Goal: Transaction & Acquisition: Purchase product/service

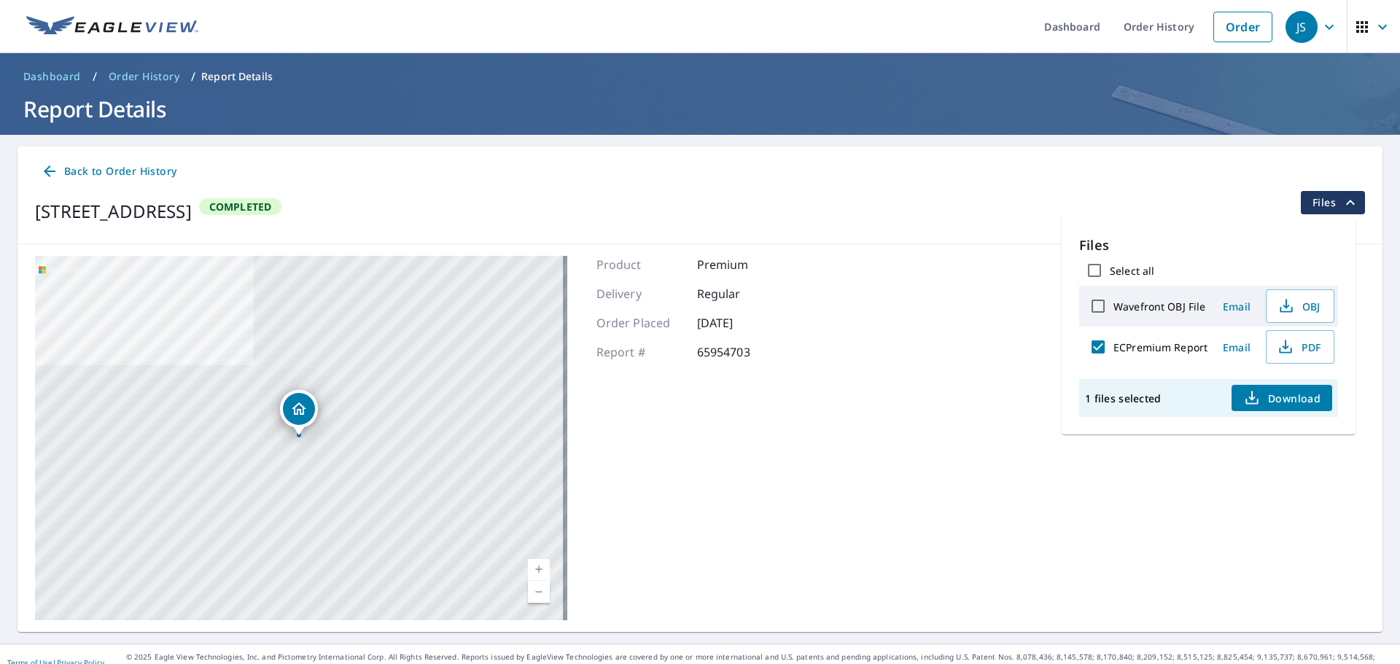
click at [891, 462] on div "7812 Monroe Drive St Louis, MO 63133 Aerial Road A standard road map Aerial A d…" at bounding box center [700, 438] width 1365 height 388
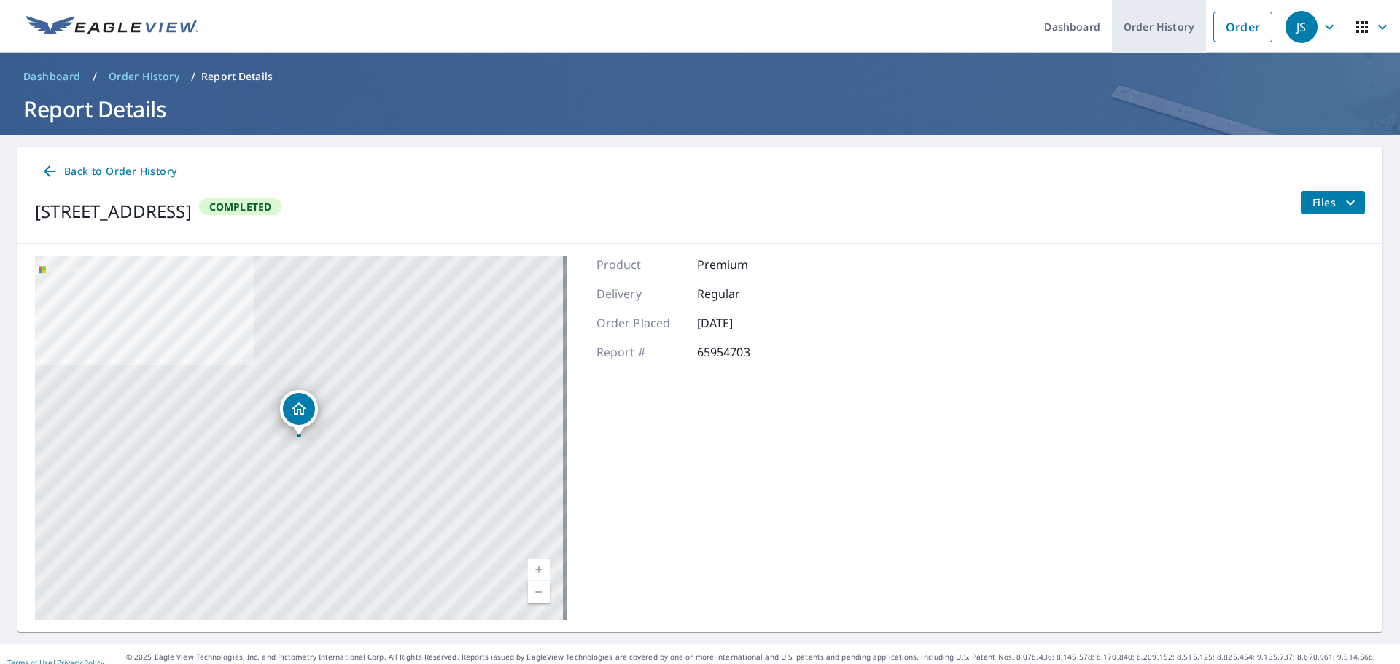
click at [1120, 13] on link "Order History" at bounding box center [1159, 26] width 94 height 53
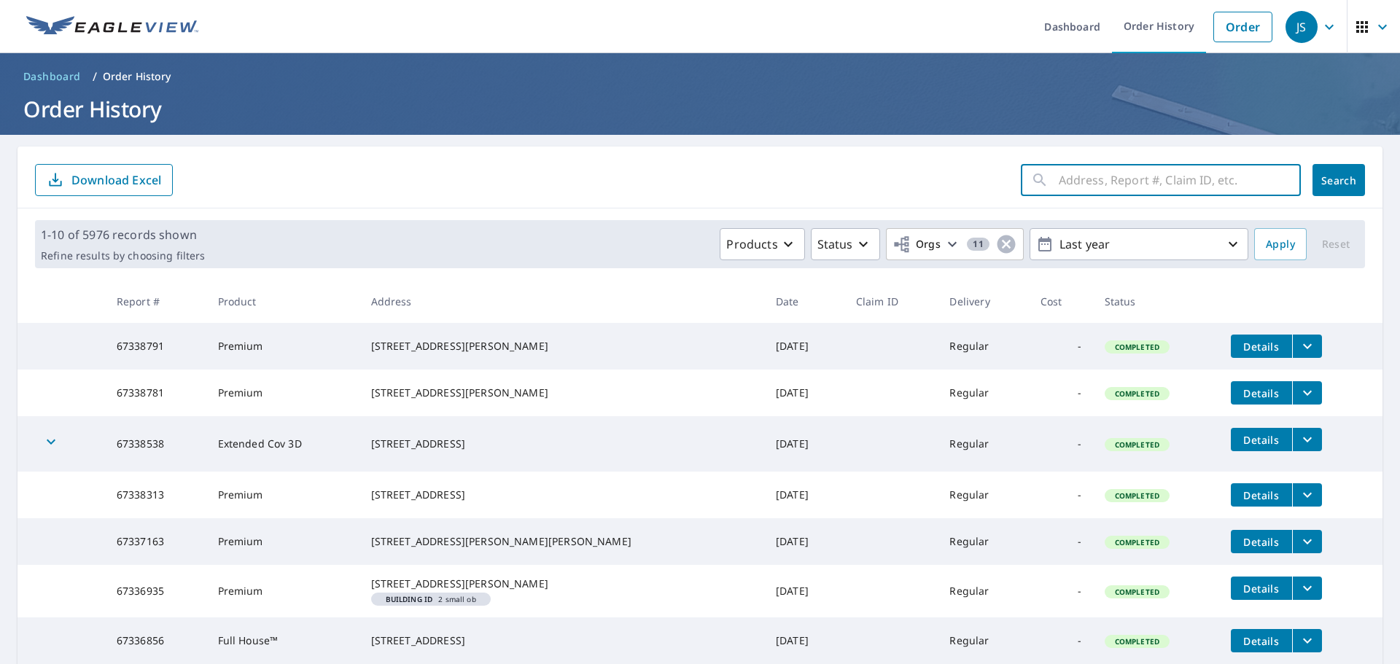
click at [1126, 198] on input "text" at bounding box center [1180, 180] width 242 height 41
type input "9217 Central"
click button "Search" at bounding box center [1339, 180] width 53 height 32
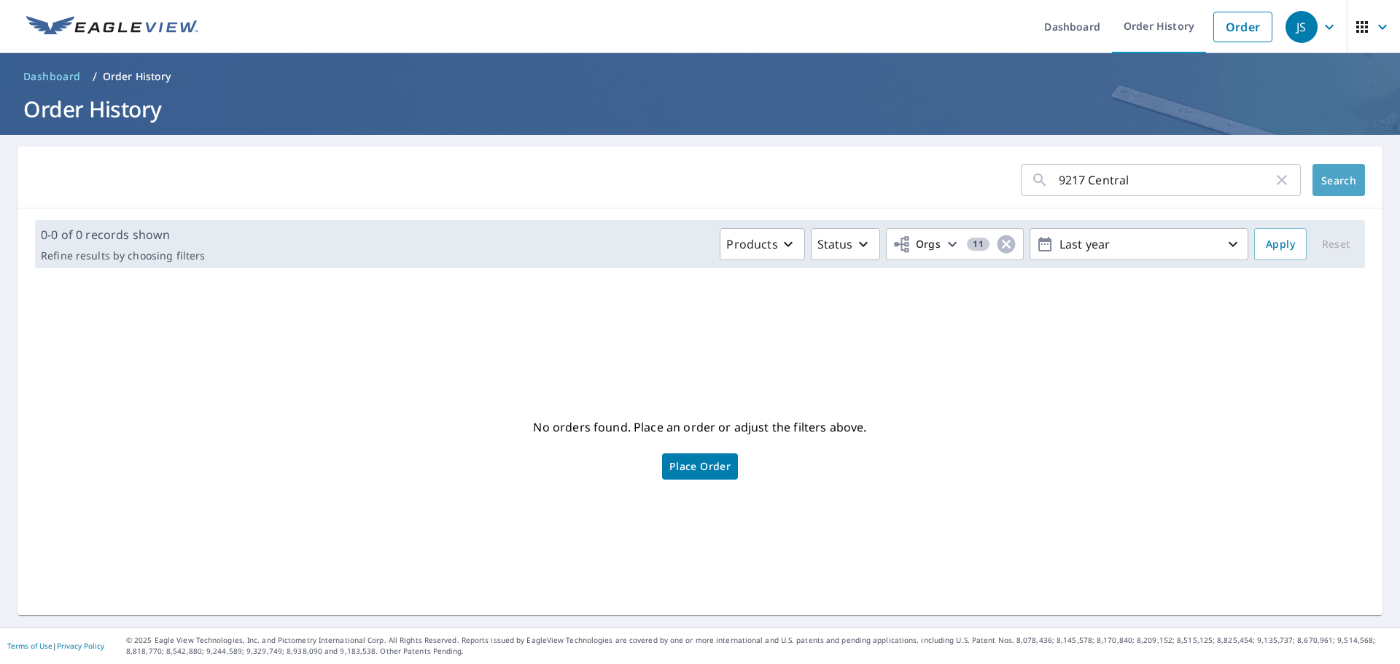
click at [1337, 182] on span "Search" at bounding box center [1338, 181] width 29 height 14
click at [1238, 26] on link "Order" at bounding box center [1243, 27] width 59 height 31
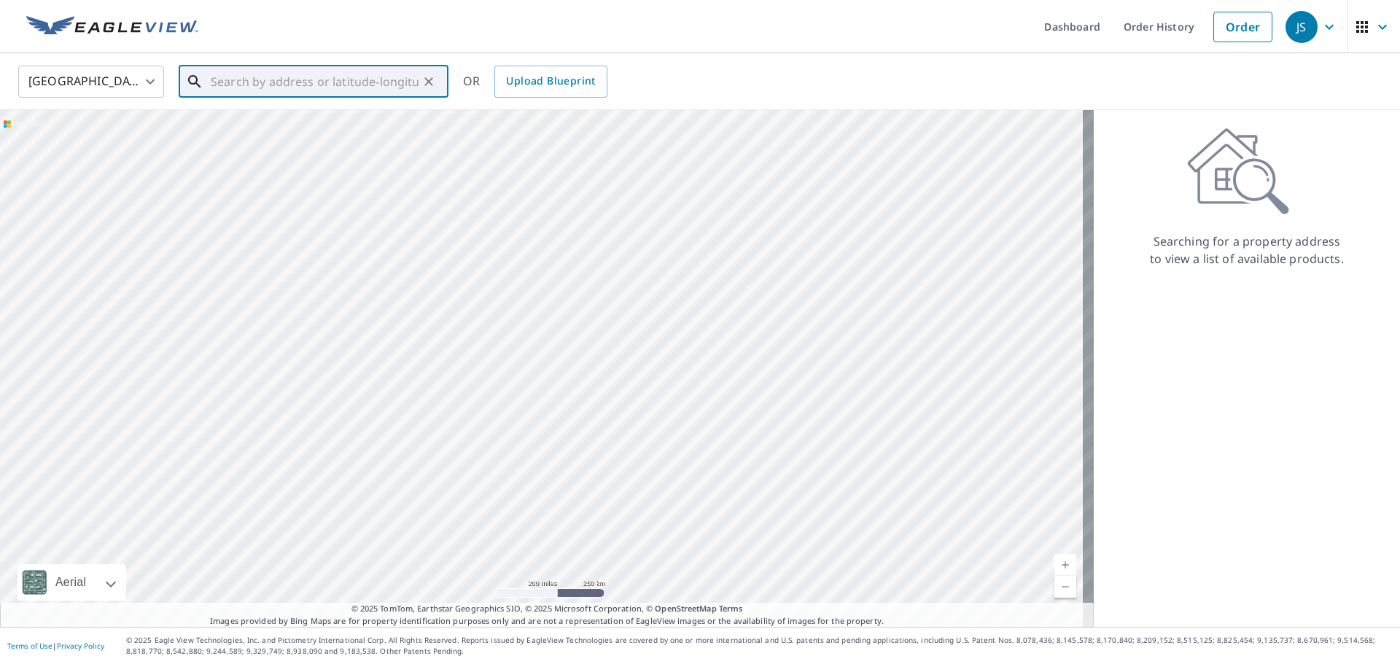
click at [315, 76] on input "text" at bounding box center [315, 81] width 208 height 41
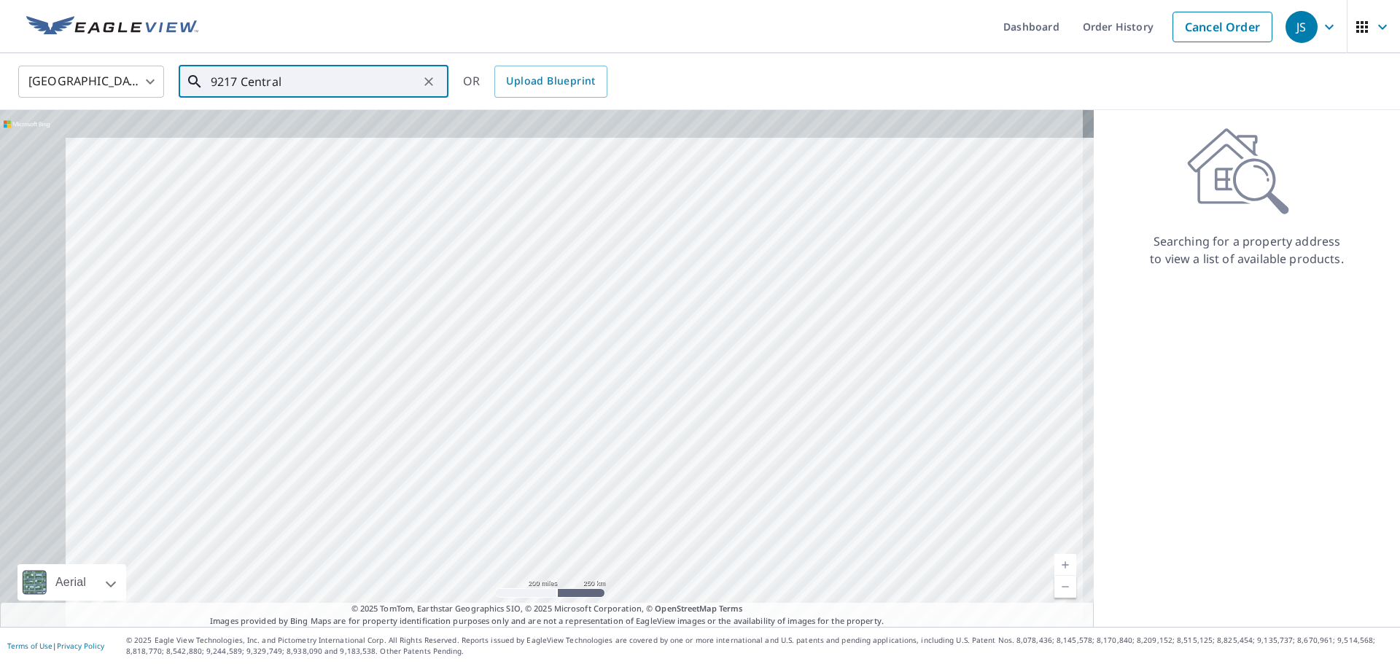
drag, startPoint x: 185, startPoint y: 276, endPoint x: 597, endPoint y: 296, distance: 412.6
click at [696, 432] on div at bounding box center [547, 368] width 1094 height 517
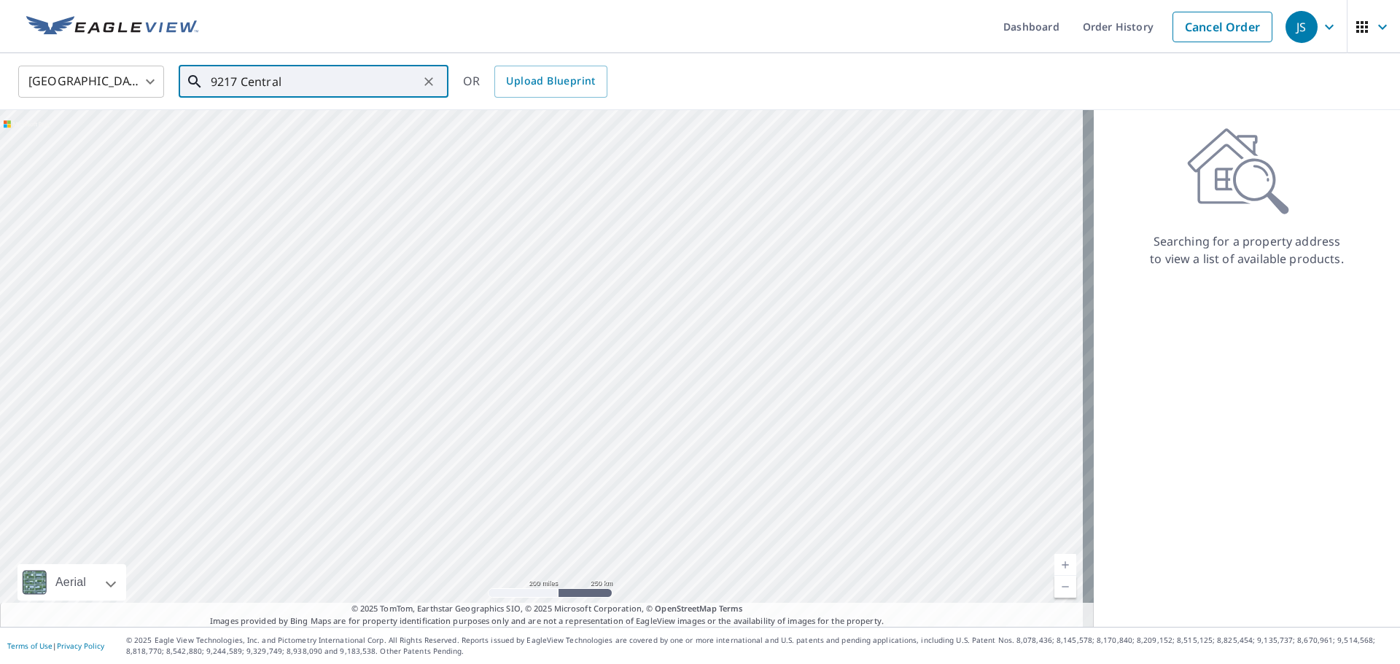
drag, startPoint x: 838, startPoint y: 295, endPoint x: 143, endPoint y: 161, distance: 707.9
click at [143, 161] on div at bounding box center [547, 368] width 1094 height 517
click at [293, 80] on input "9217 Central" at bounding box center [315, 81] width 208 height 41
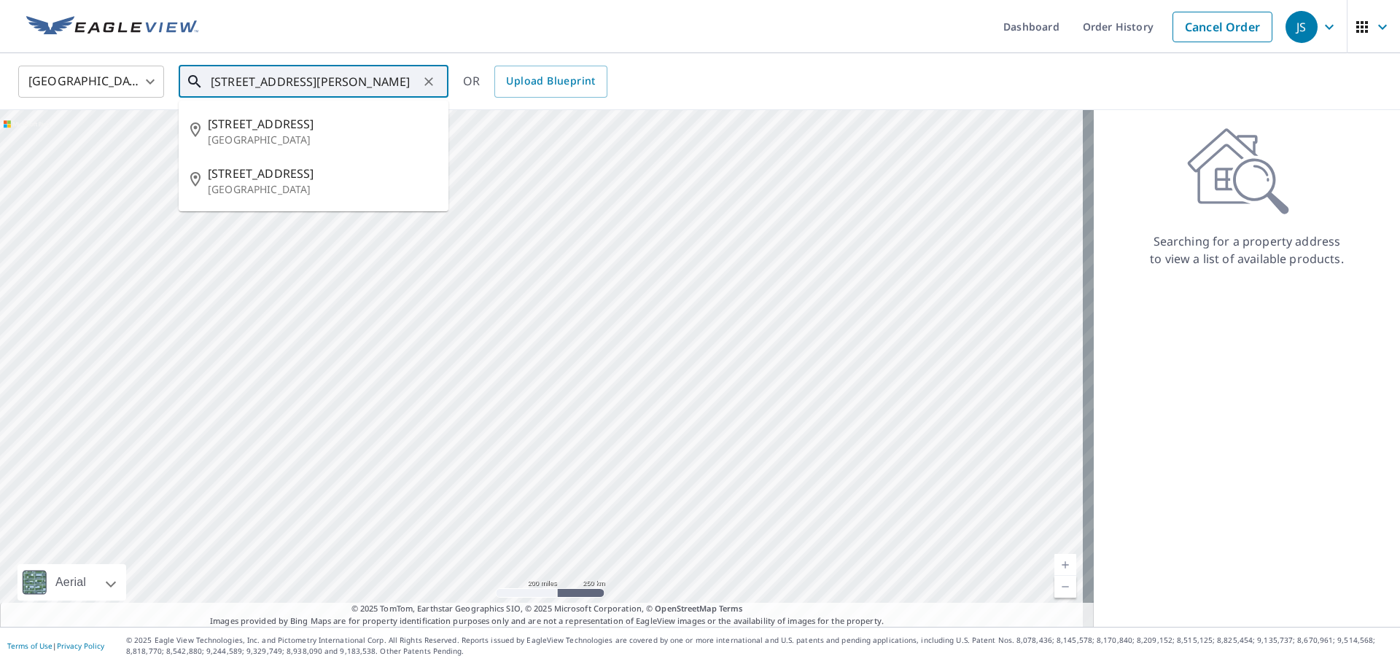
scroll to position [0, 23]
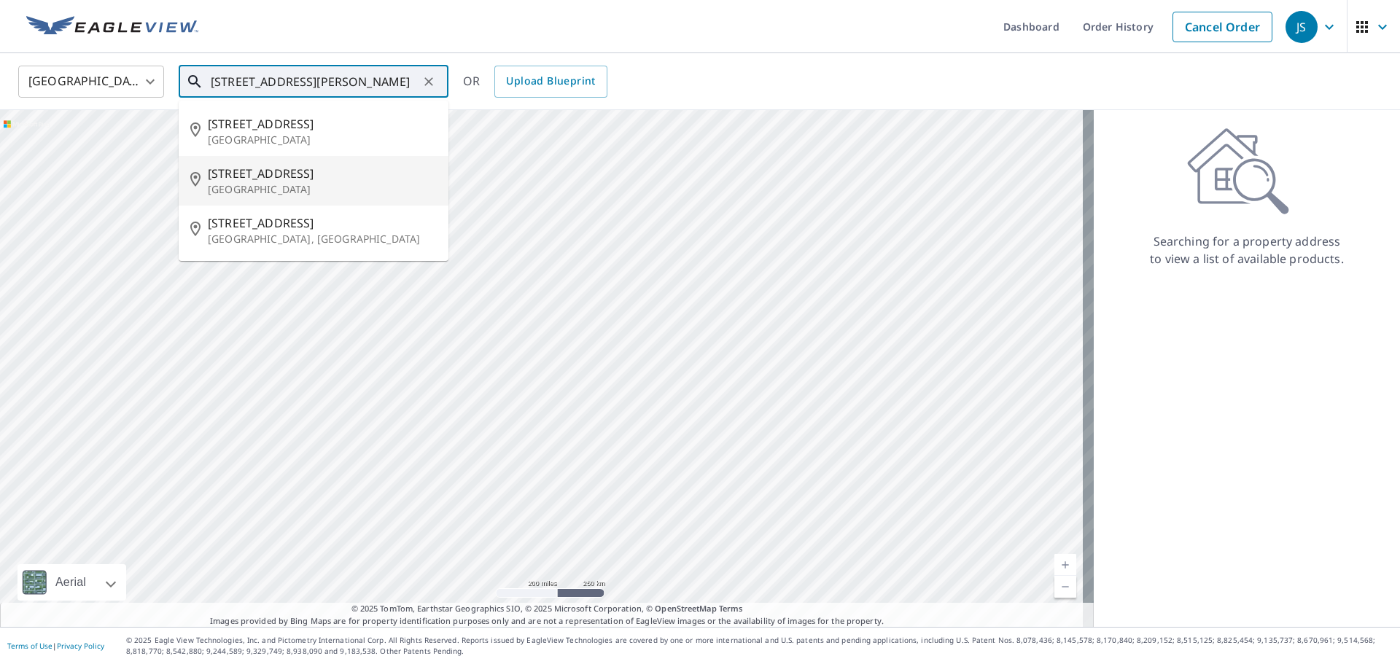
click at [295, 187] on p "St Louis, MO 63114" at bounding box center [322, 189] width 229 height 15
type input "9217 Central Ave St Louis, MO 63114"
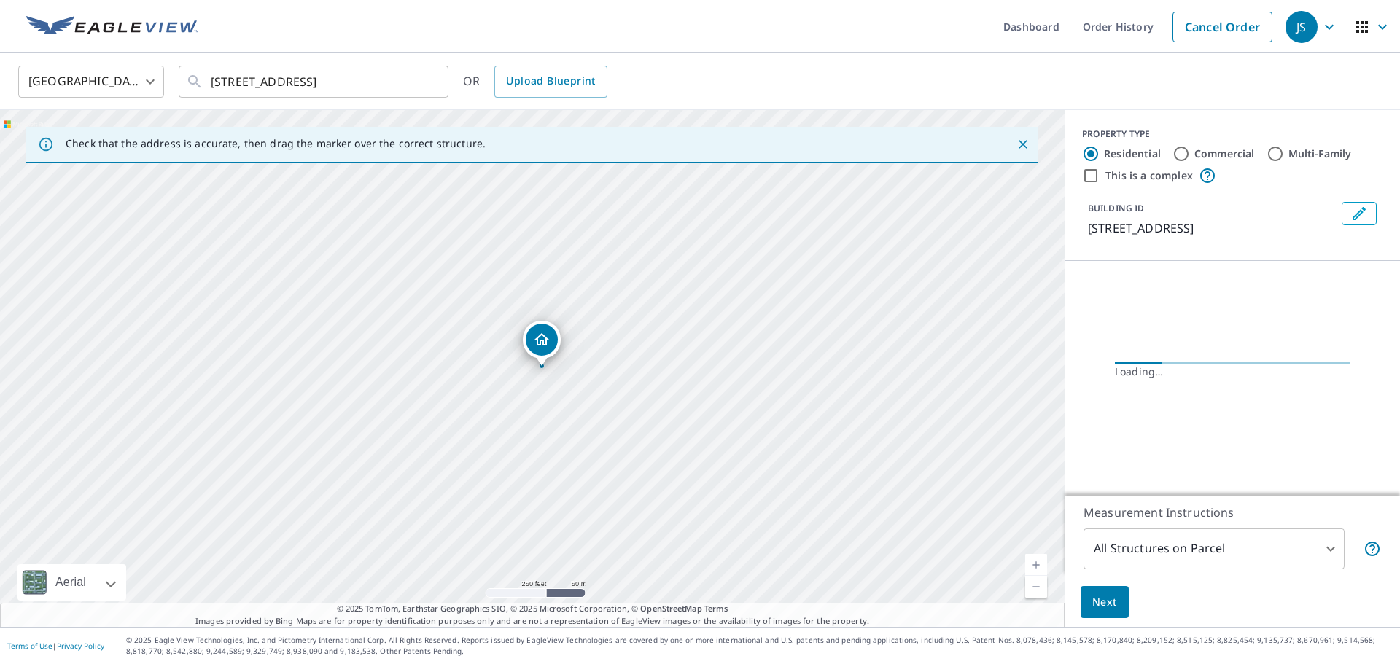
scroll to position [0, 0]
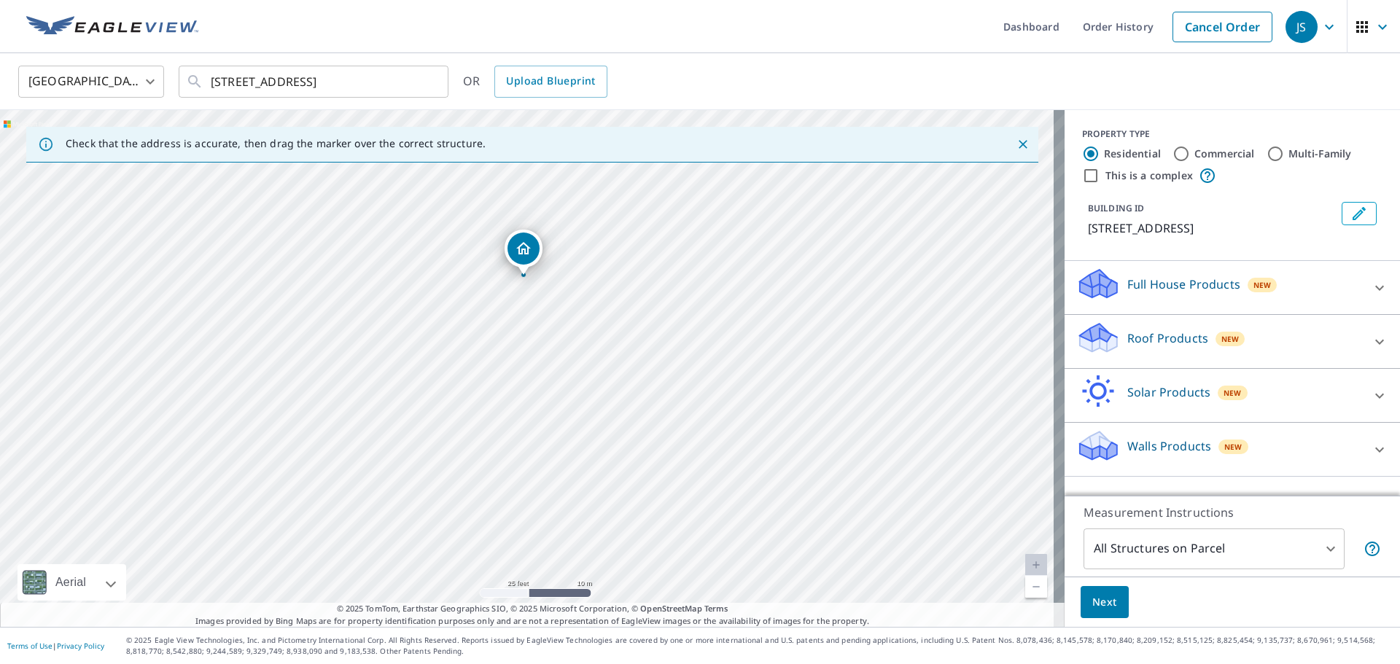
drag, startPoint x: 703, startPoint y: 463, endPoint x: 699, endPoint y: 372, distance: 91.2
click at [699, 372] on div "9217 Central Dr Saint Louis, MO 63114" at bounding box center [532, 368] width 1065 height 517
click at [1371, 335] on icon at bounding box center [1380, 342] width 18 height 18
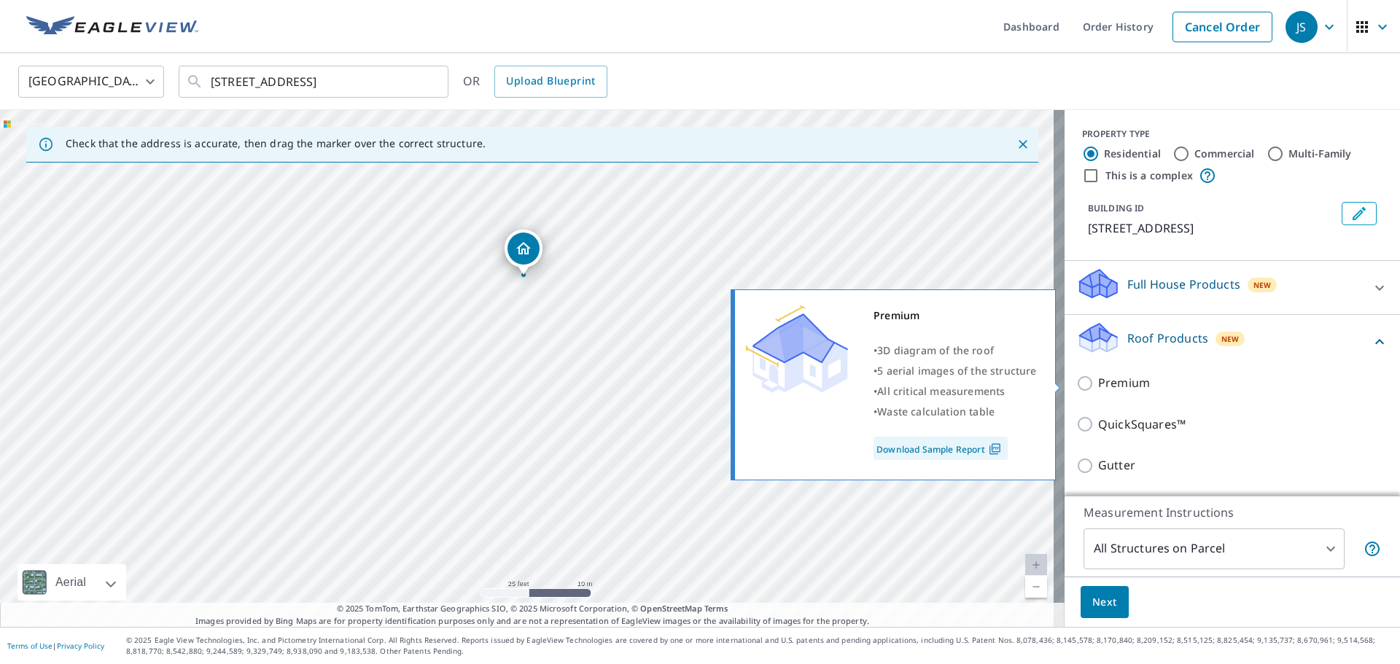
scroll to position [73, 0]
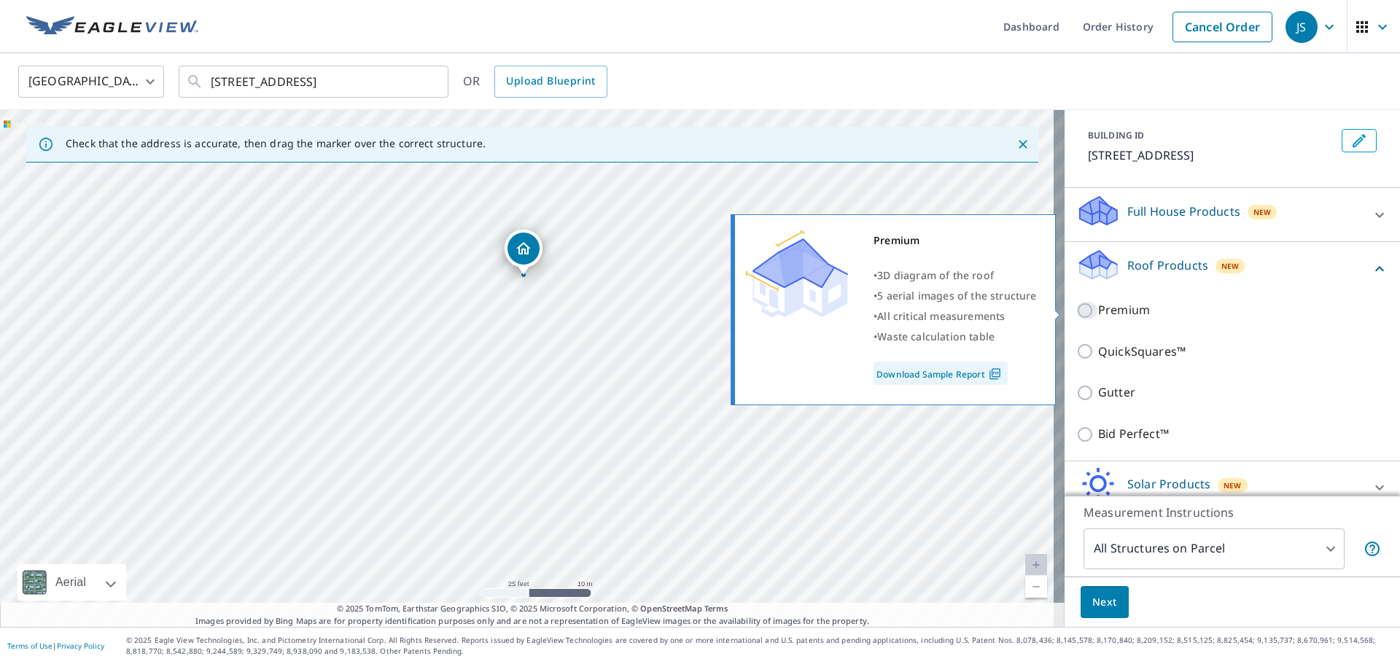
click at [1078, 314] on input "Premium" at bounding box center [1088, 311] width 22 height 18
checkbox input "true"
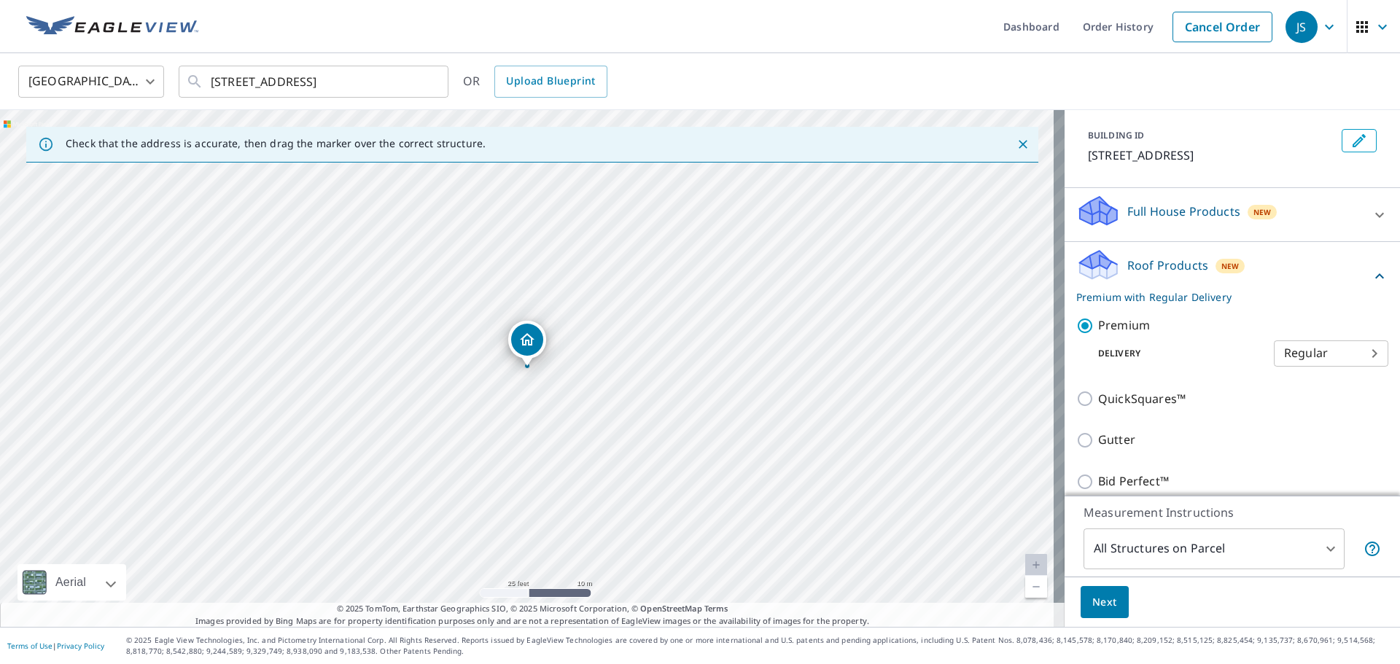
click at [1322, 352] on body "JS JS Dashboard Order History Cancel Order JS United States US ​ 9217 Central A…" at bounding box center [700, 332] width 1400 height 664
click at [1322, 352] on li "Regular" at bounding box center [1309, 354] width 115 height 26
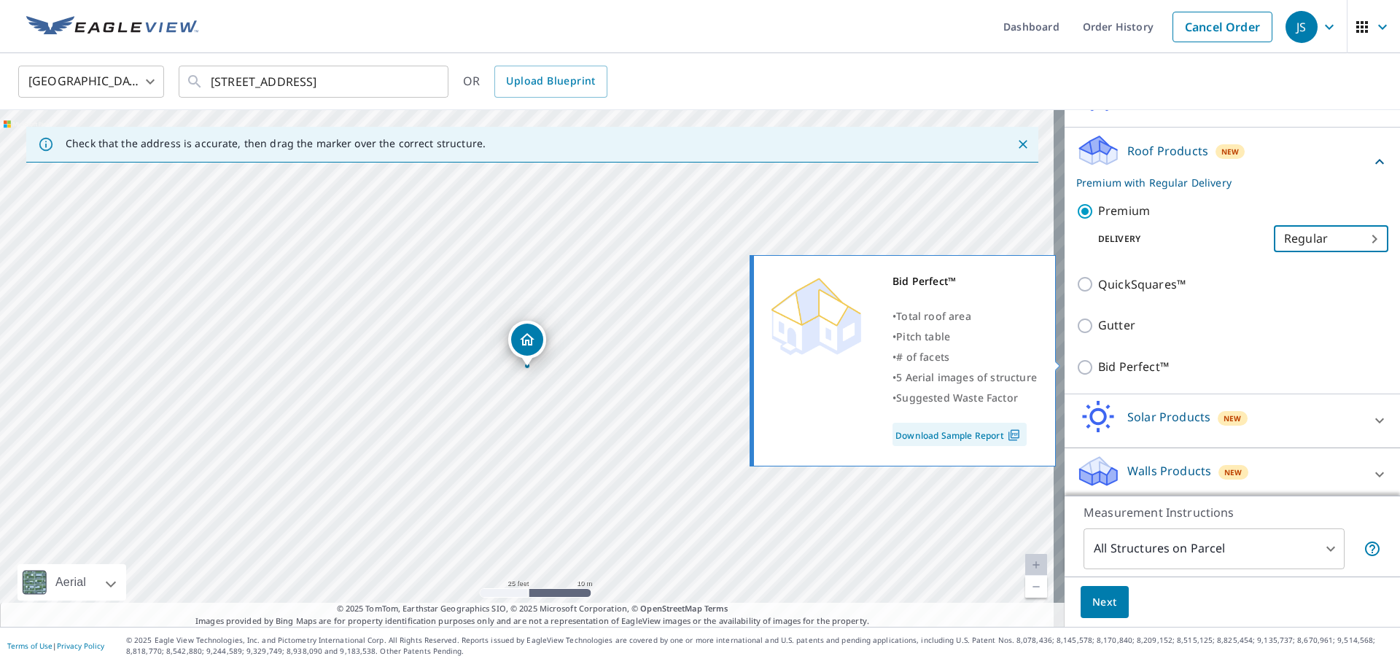
scroll to position [194, 0]
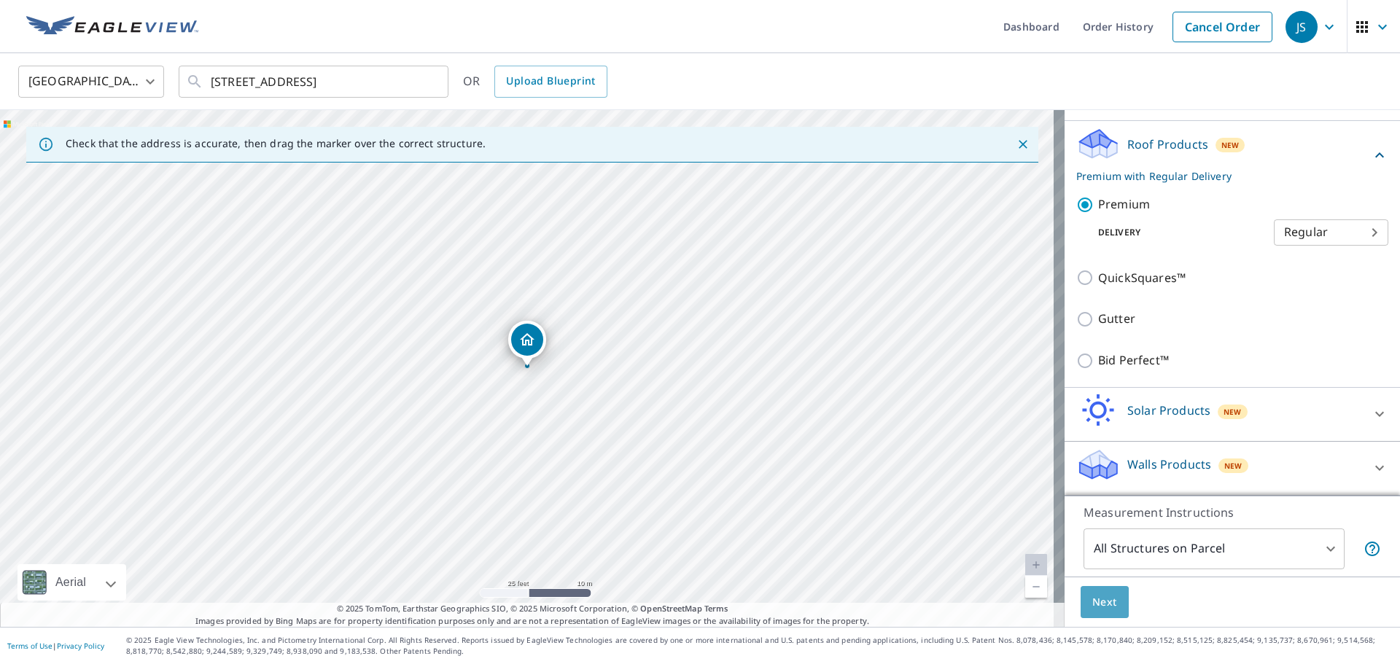
click at [1093, 609] on span "Next" at bounding box center [1105, 603] width 25 height 18
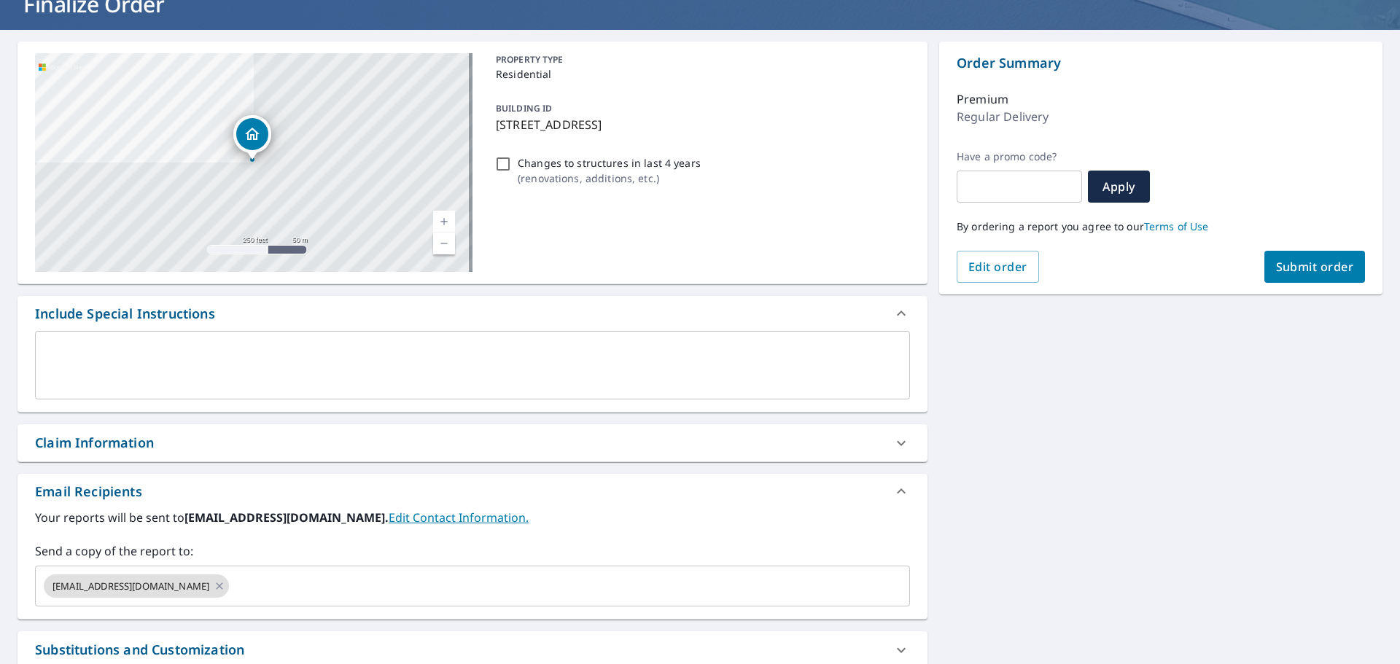
scroll to position [264, 0]
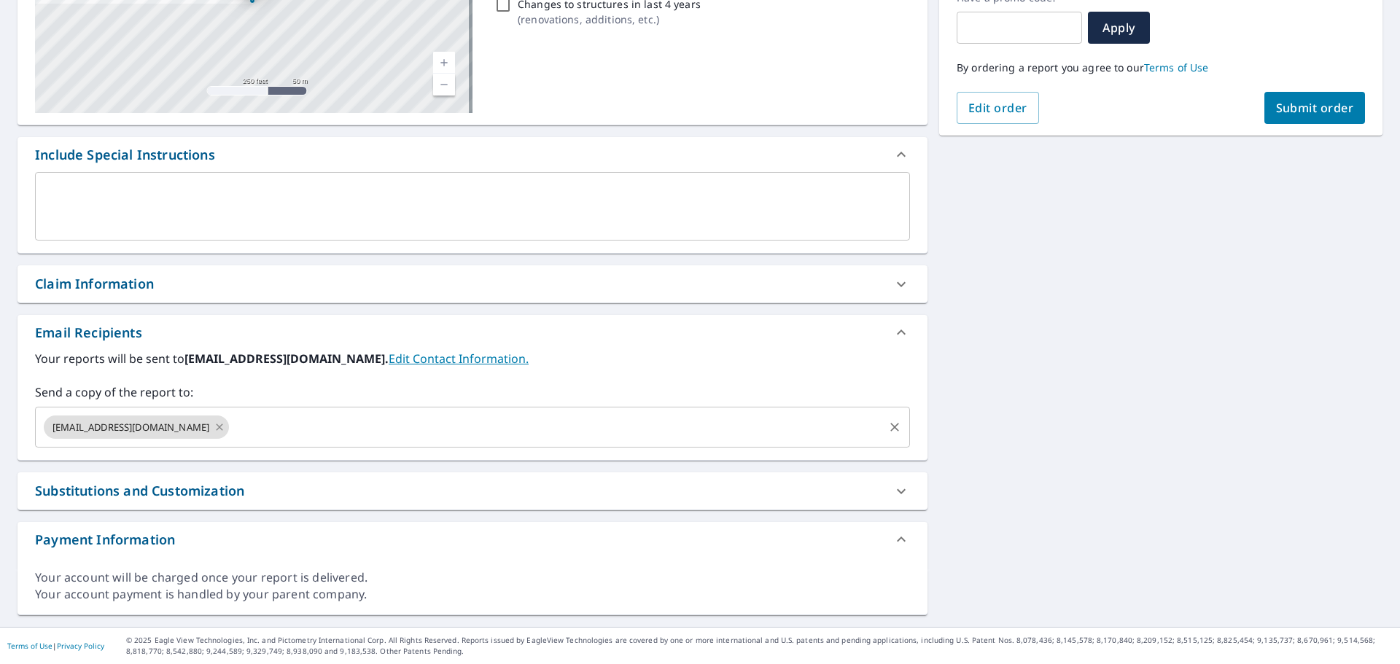
click at [225, 422] on icon at bounding box center [220, 427] width 12 height 16
checkbox input "true"
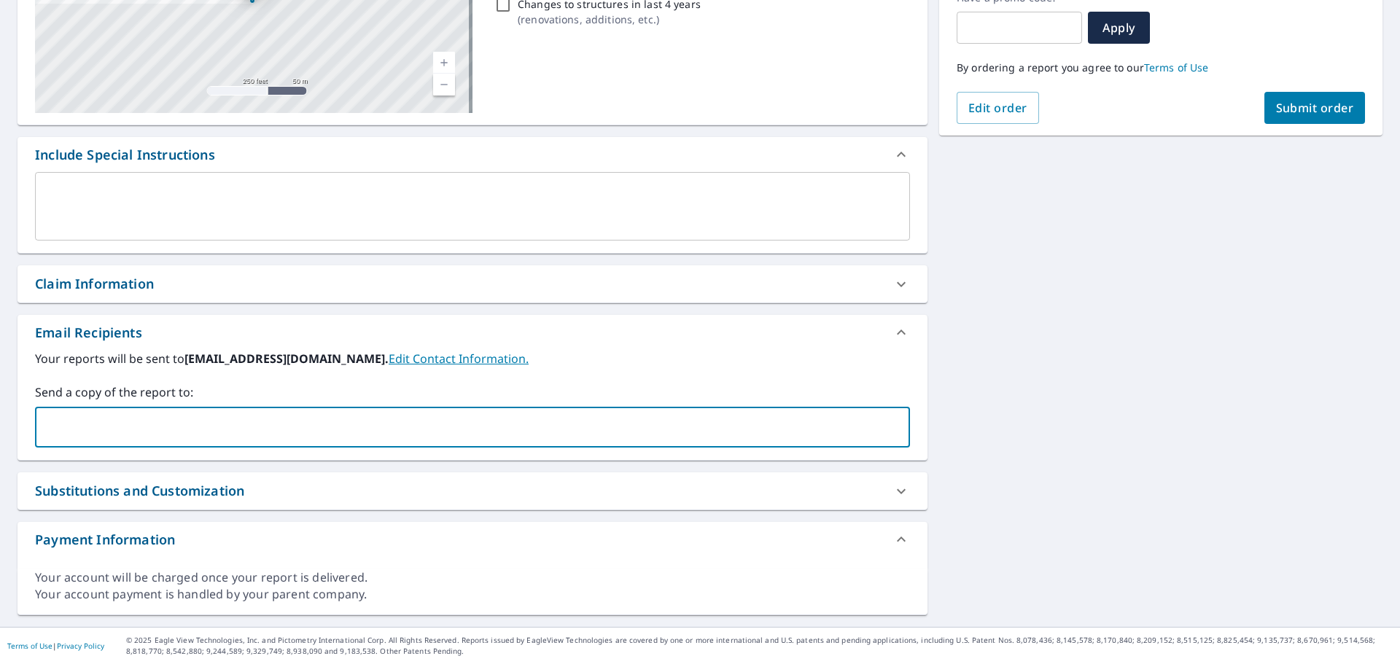
click at [220, 424] on input "text" at bounding box center [462, 428] width 840 height 28
type input "kaylaw@ferguson"
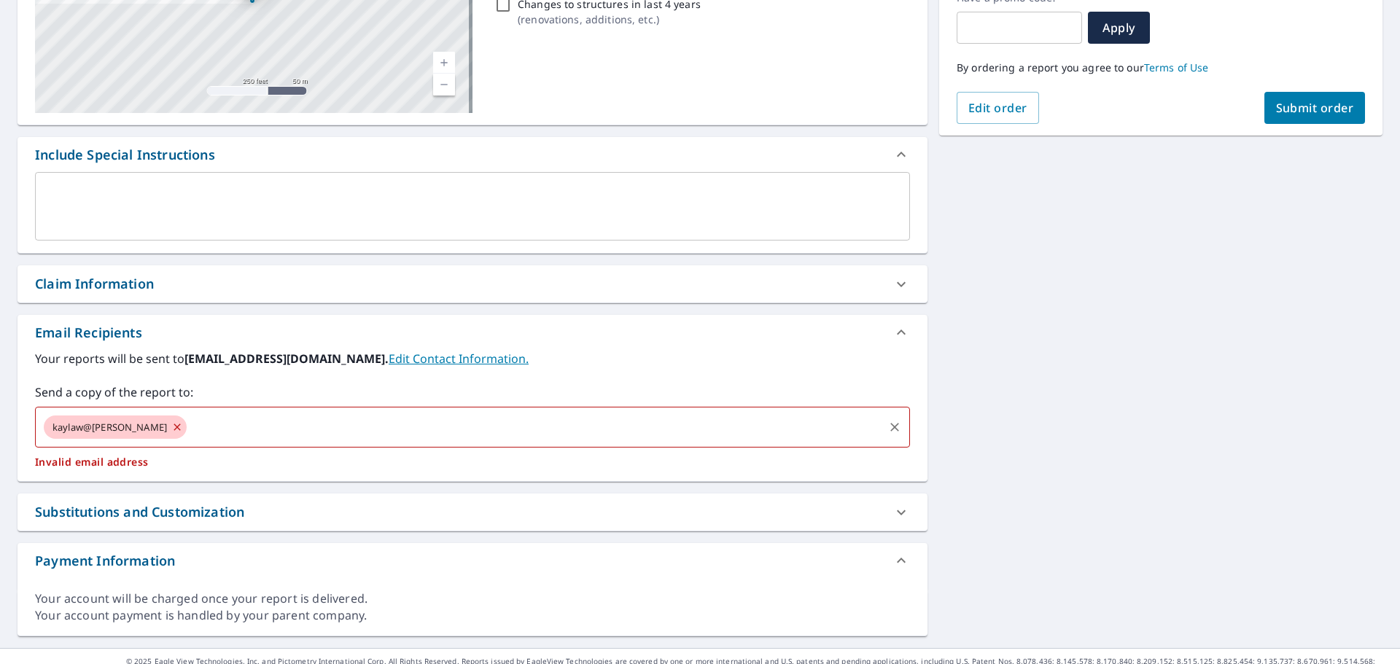
click at [171, 425] on icon at bounding box center [177, 427] width 12 height 16
checkbox input "true"
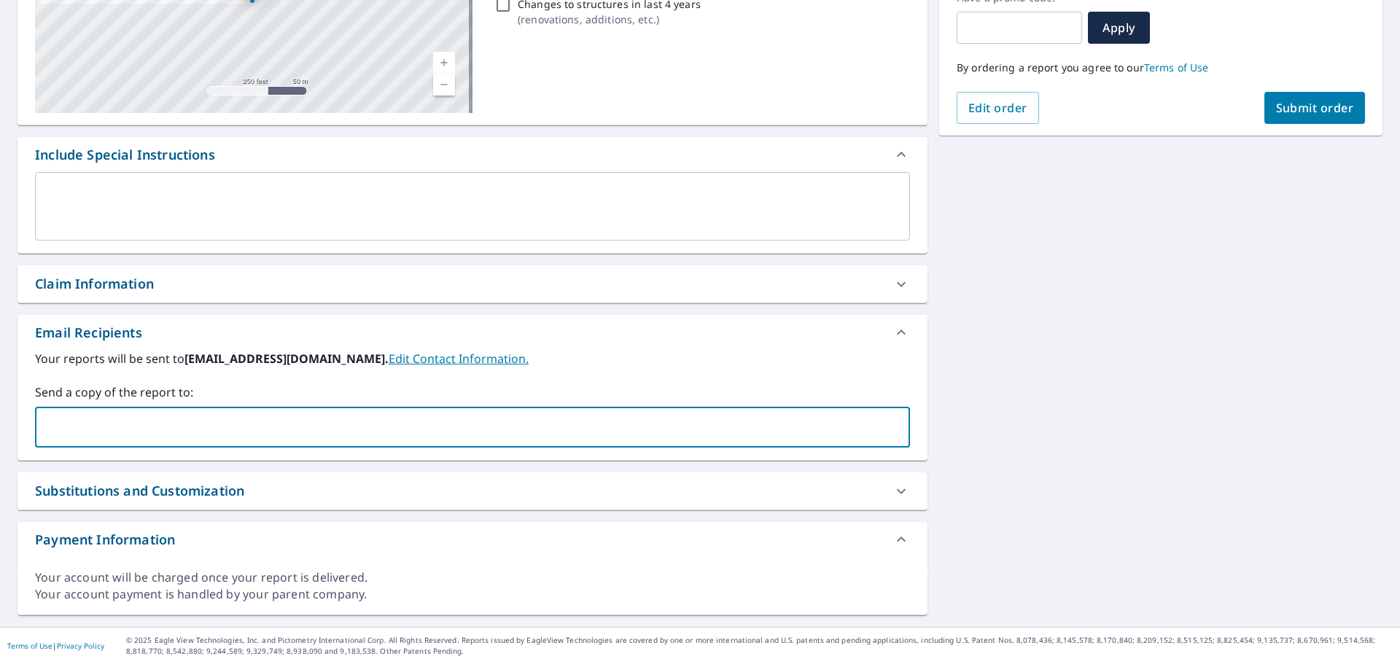
click at [141, 424] on input "text" at bounding box center [462, 428] width 840 height 28
type input "kaylaw"
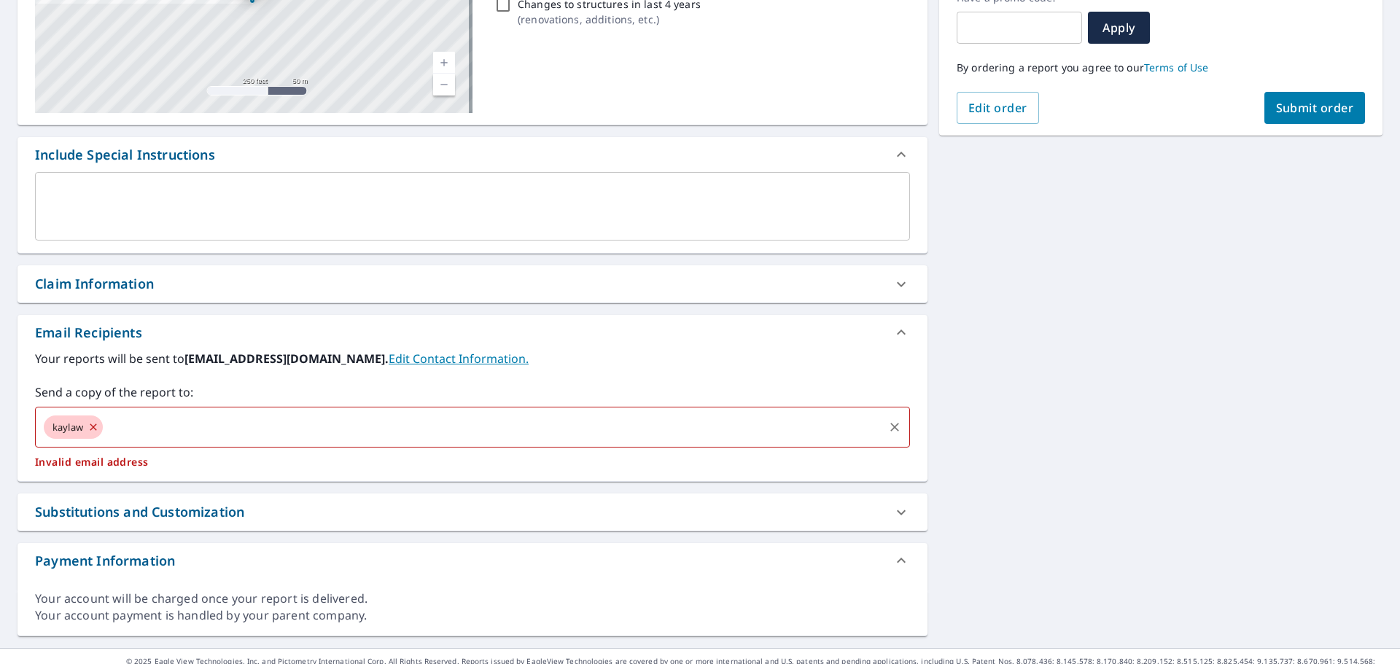
checkbox input "true"
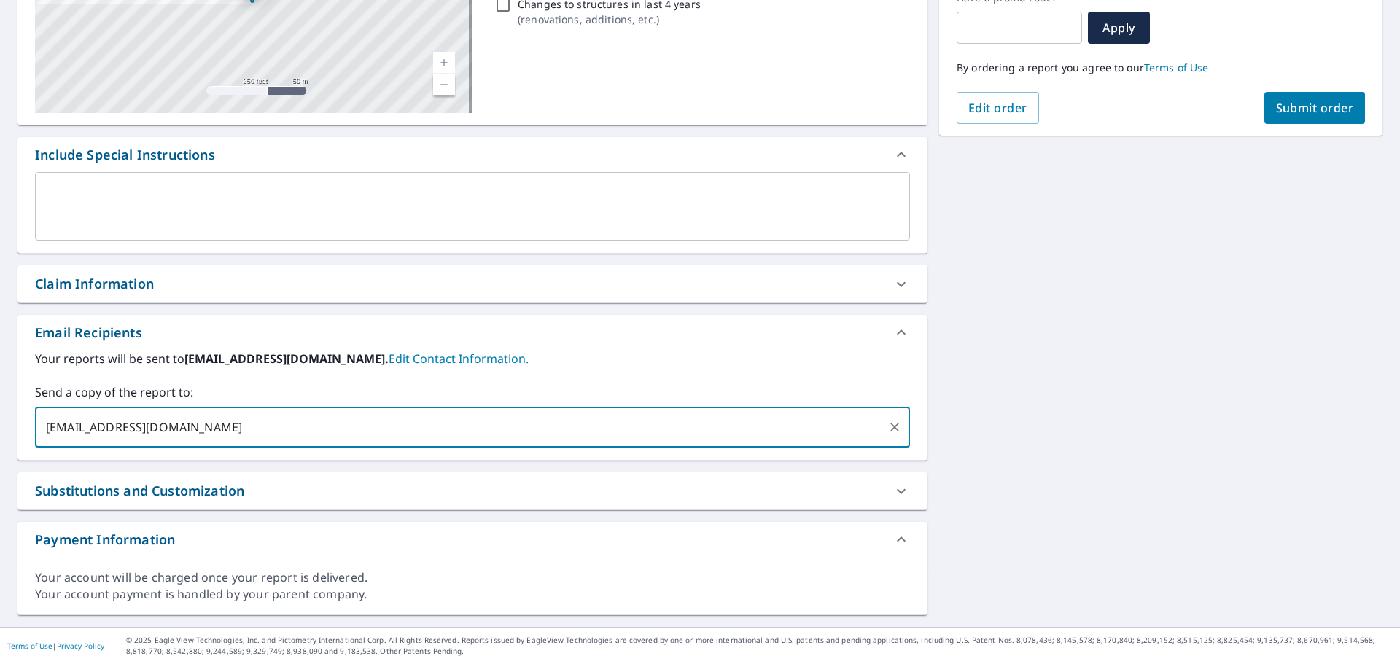
type input "kaylaw@fergusonroofing.com"
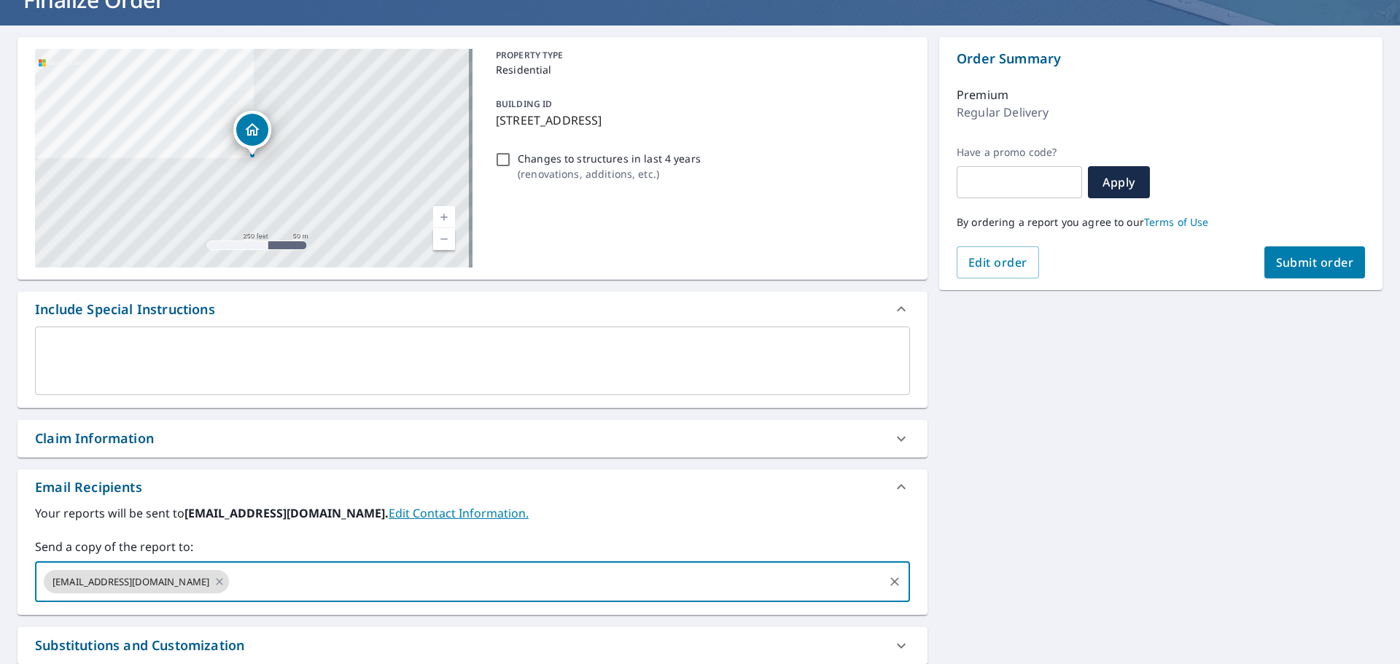
scroll to position [0, 0]
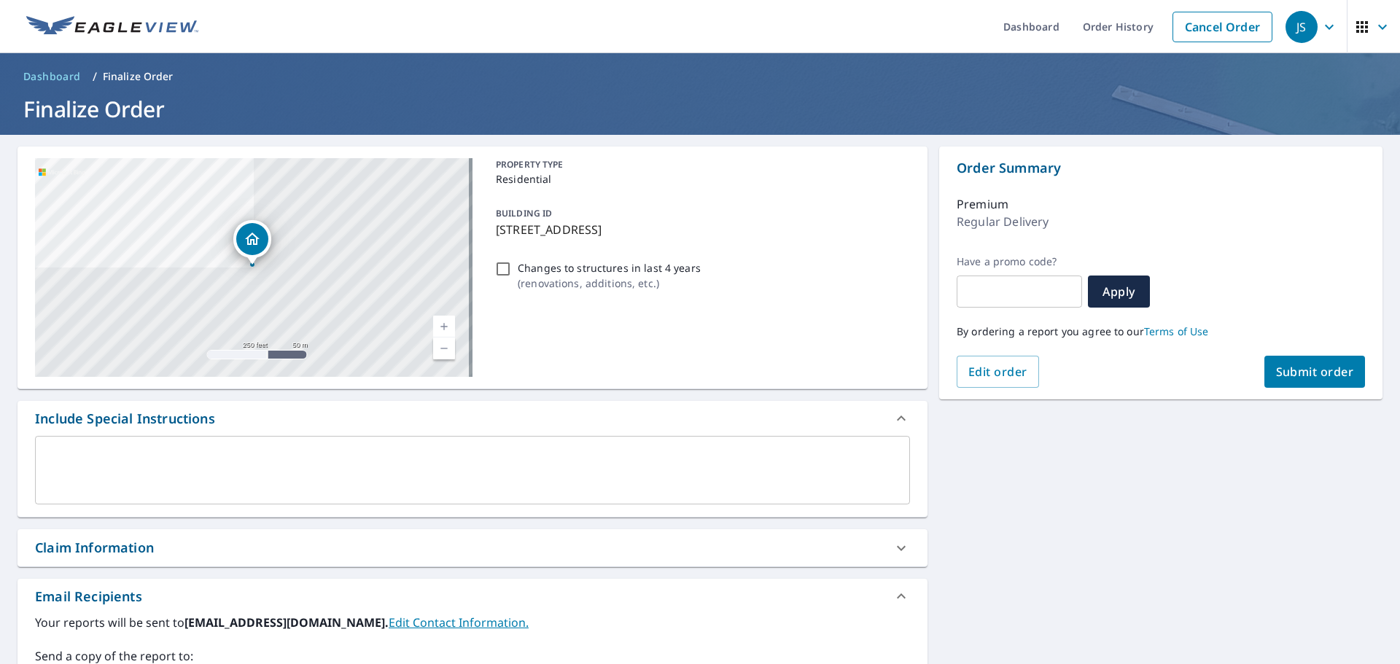
click at [1303, 375] on span "Submit order" at bounding box center [1315, 372] width 78 height 16
checkbox input "true"
